Goal: Find specific page/section: Find specific page/section

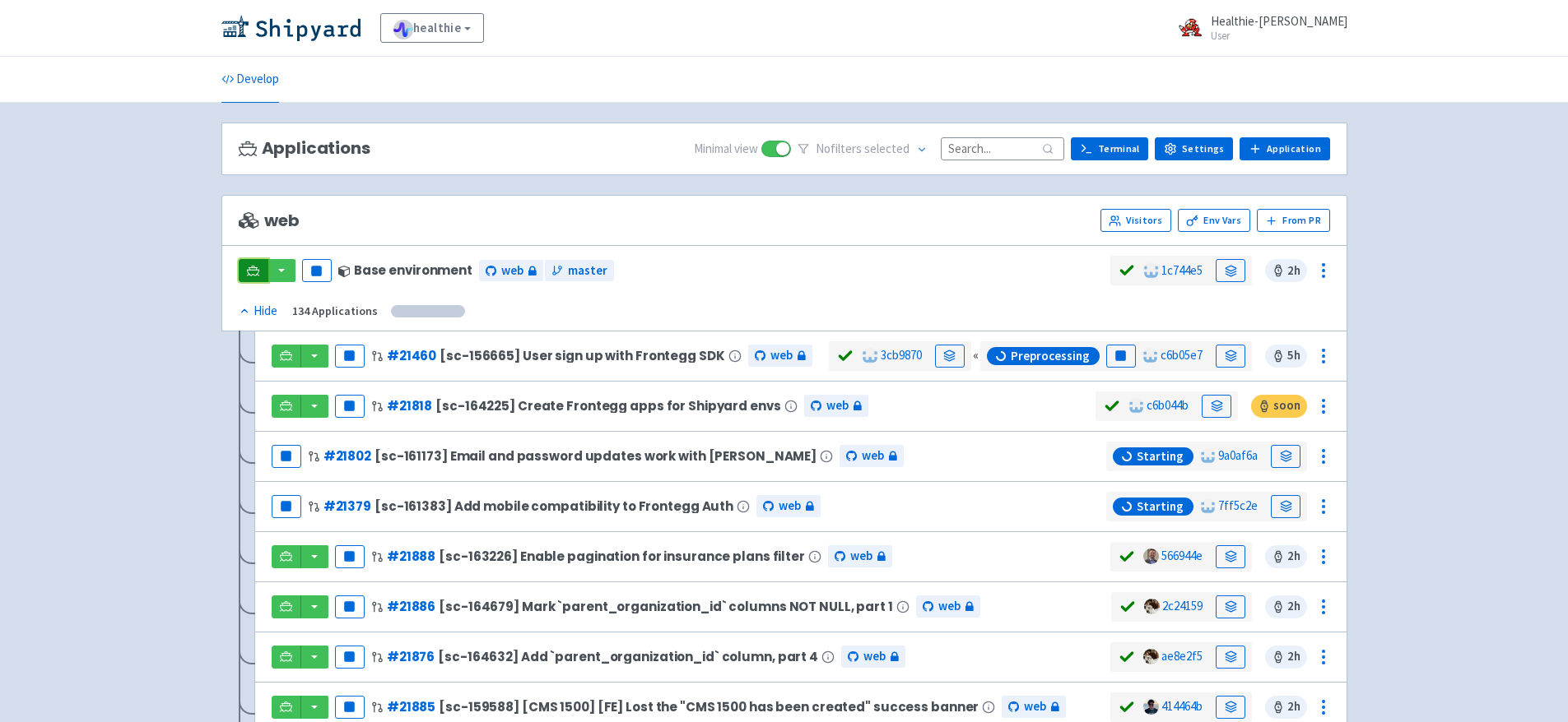
click at [260, 269] on link at bounding box center [254, 270] width 30 height 23
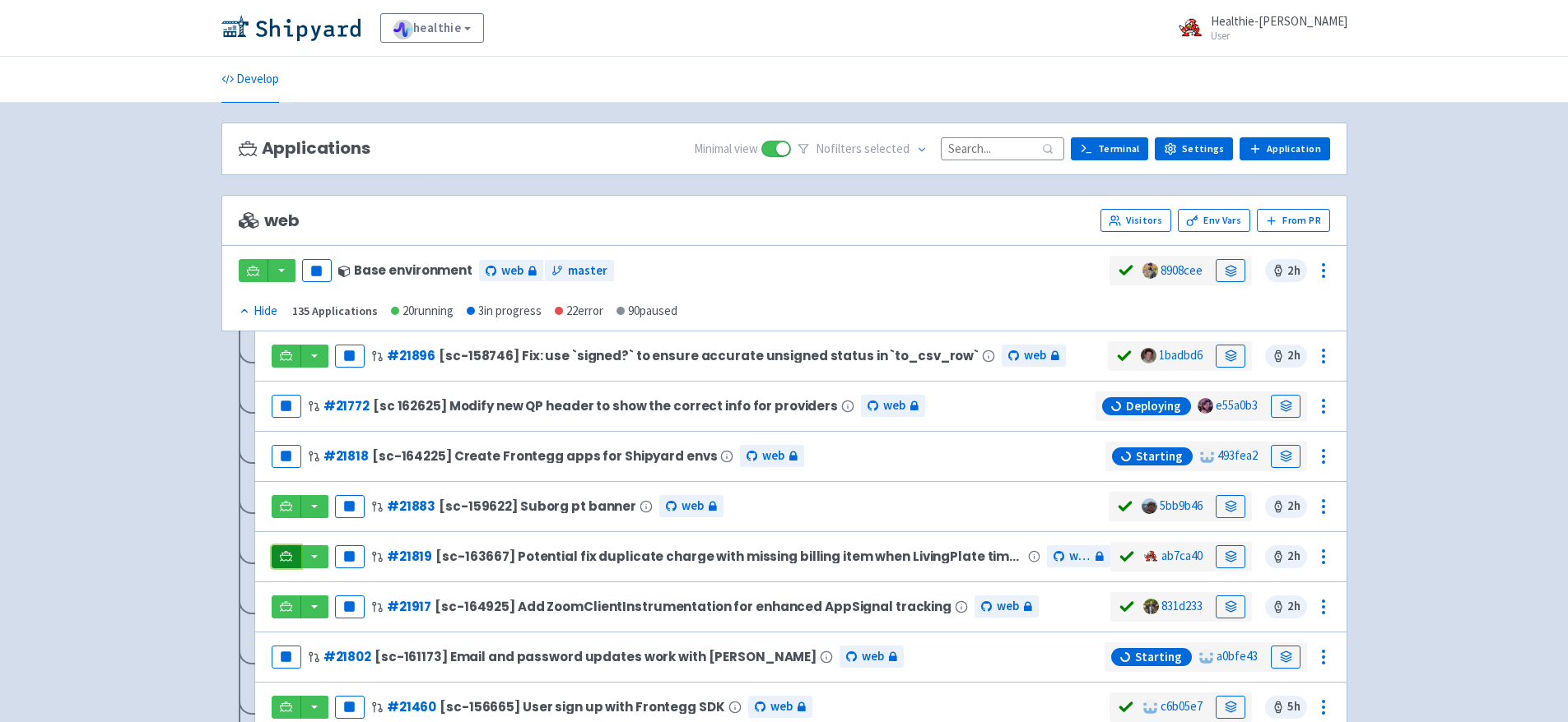
click at [284, 553] on icon at bounding box center [286, 556] width 12 height 9
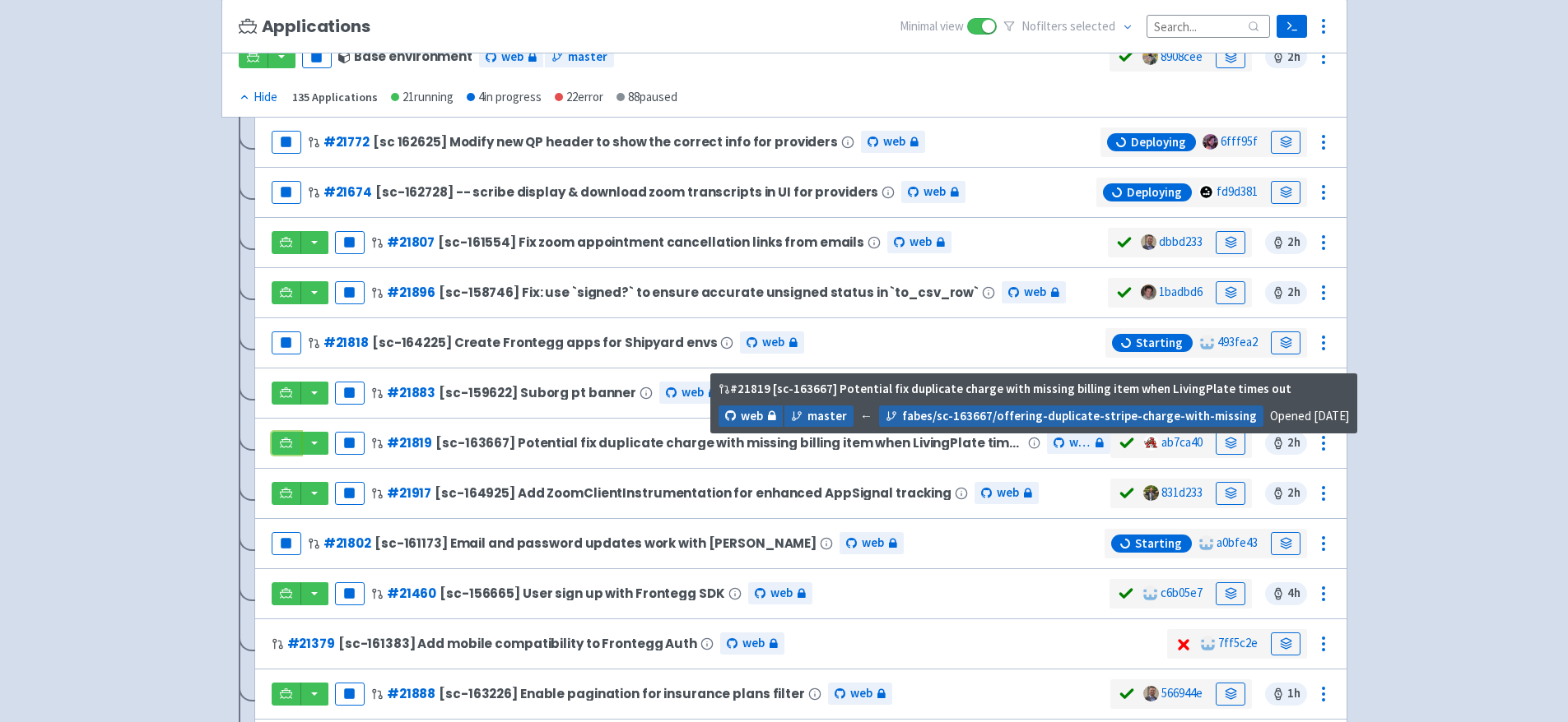
scroll to position [218, 0]
